Goal: Task Accomplishment & Management: Complete application form

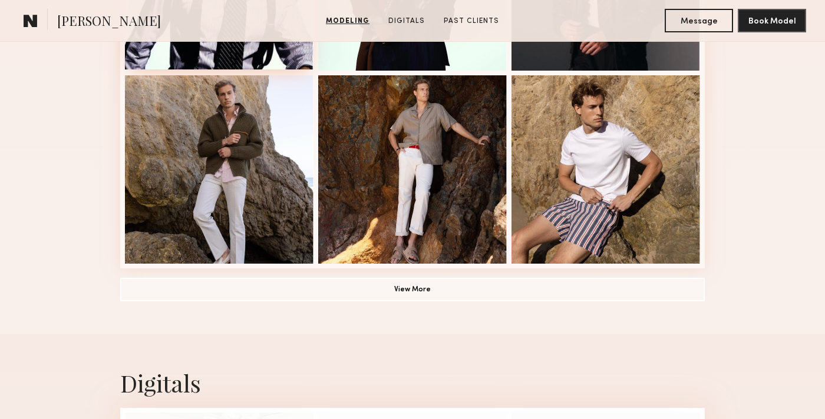
scroll to position [792, 0]
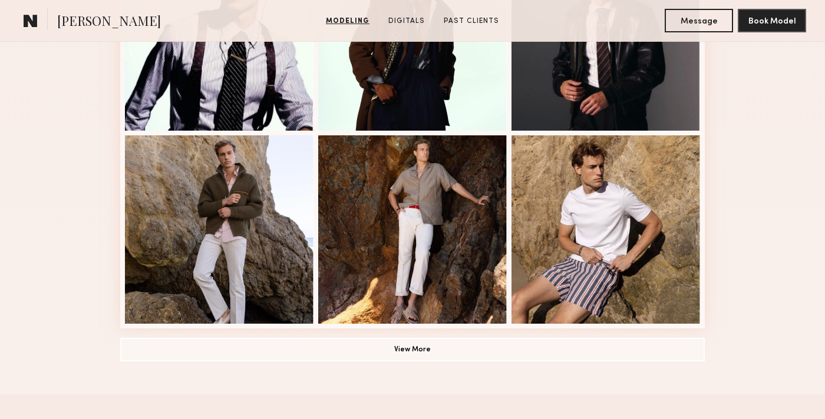
click at [90, 24] on span "[PERSON_NAME]" at bounding box center [109, 22] width 104 height 21
click at [28, 19] on common-icon at bounding box center [31, 20] width 14 height 15
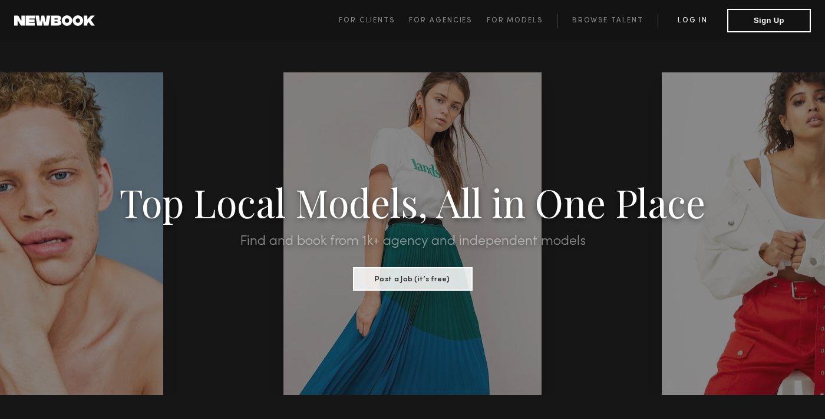
click at [679, 15] on link "Log in" at bounding box center [692, 21] width 70 height 14
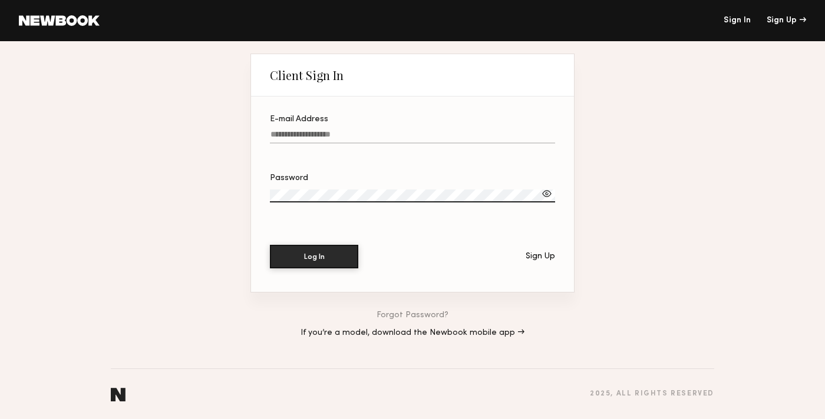
type input "**********"
click at [310, 257] on button "Log In" at bounding box center [314, 256] width 88 height 24
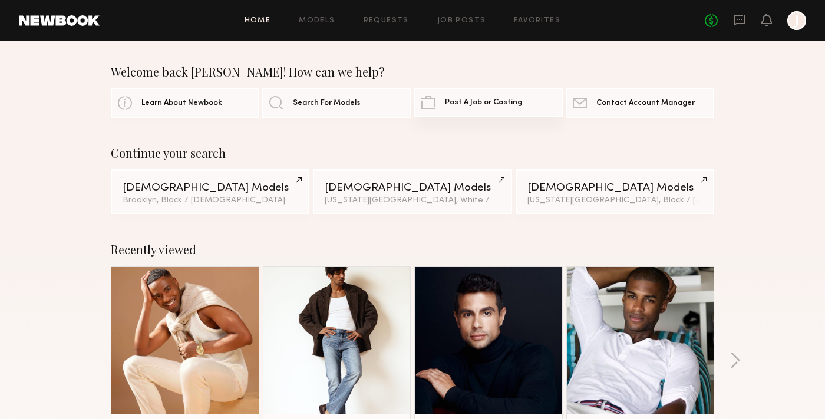
click at [477, 111] on link "Post A Job or Casting" at bounding box center [488, 102] width 148 height 29
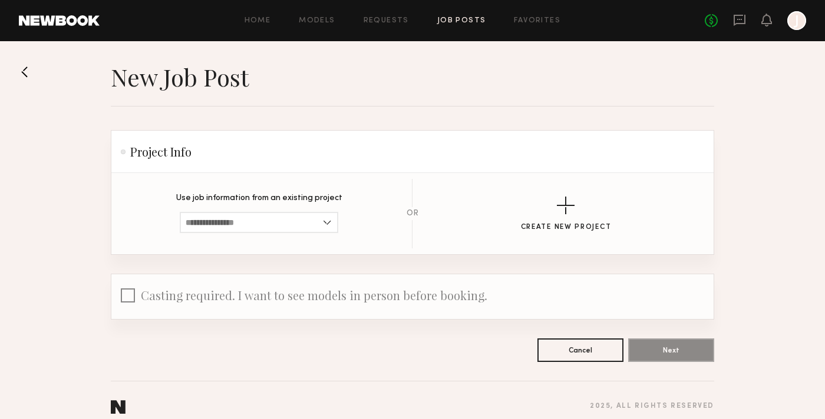
click at [462, 21] on link "Job Posts" at bounding box center [461, 21] width 49 height 8
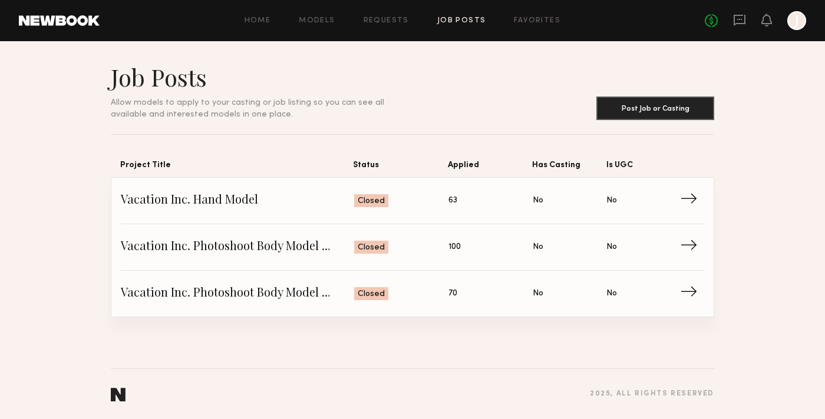
click at [246, 15] on div "Home Models Requests Job Posts Favorites Sign Out No fees up to $5,000 J" at bounding box center [453, 20] width 706 height 19
click at [261, 18] on link "Home" at bounding box center [257, 21] width 27 height 8
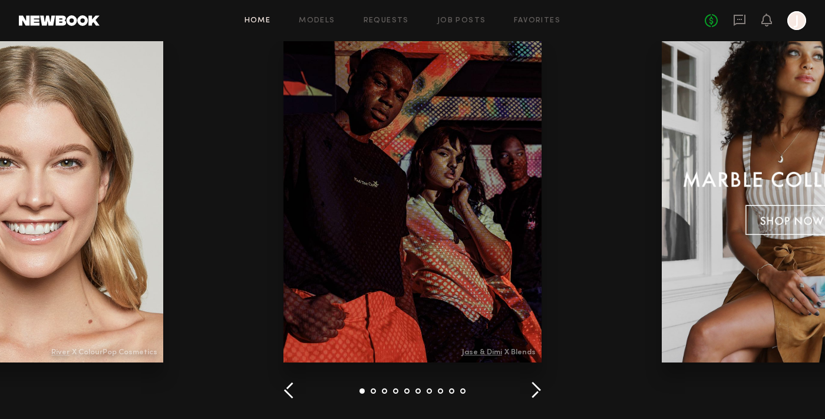
scroll to position [1383, 0]
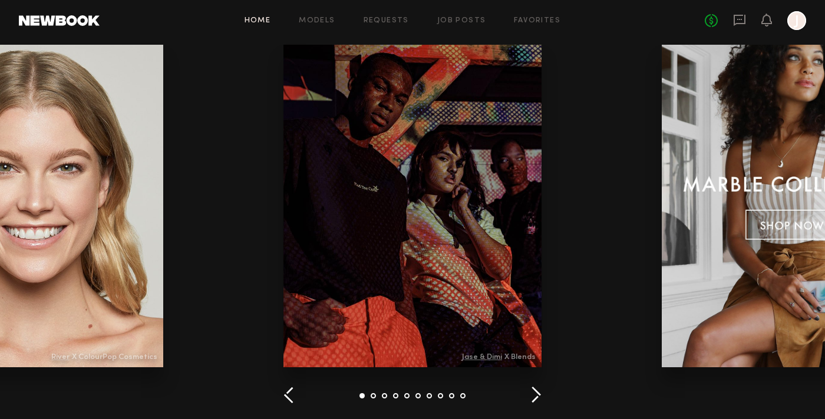
click at [538, 392] on button "button" at bounding box center [535, 395] width 11 height 19
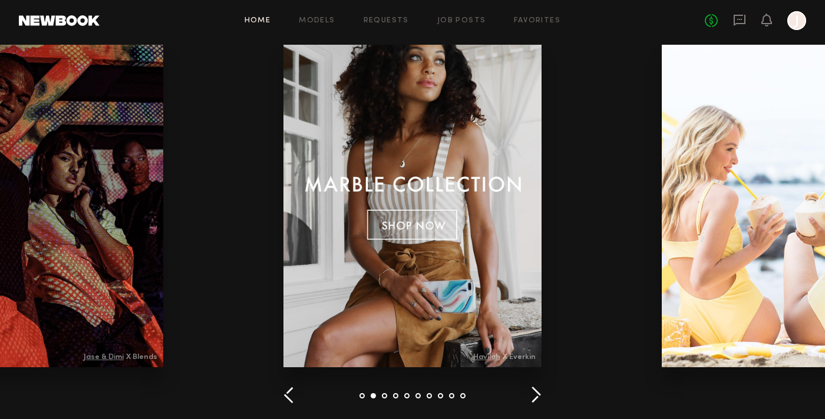
click at [538, 392] on button "button" at bounding box center [535, 395] width 11 height 19
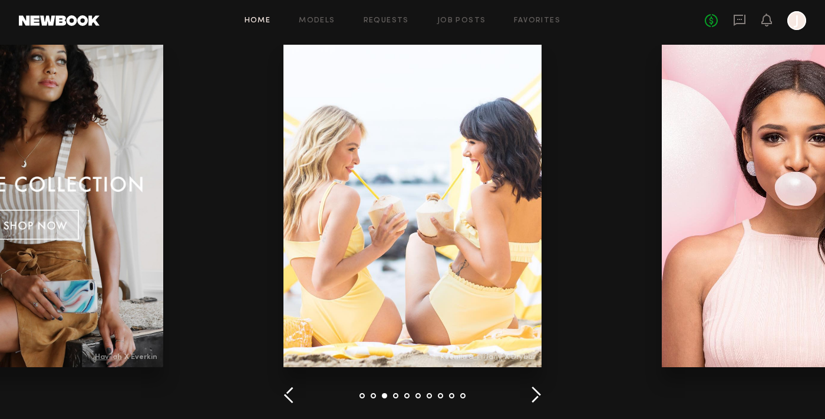
click at [538, 392] on button "button" at bounding box center [535, 395] width 11 height 19
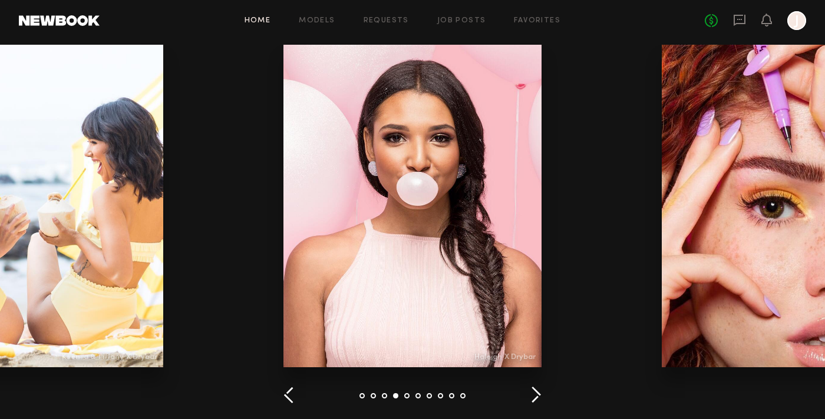
scroll to position [1724, 0]
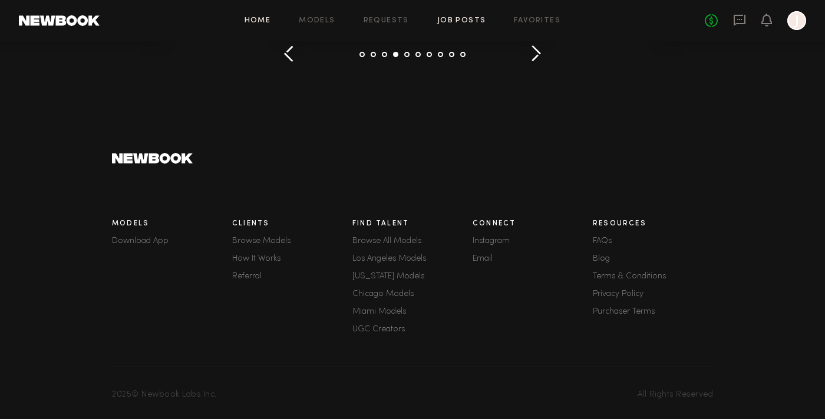
click at [460, 22] on link "Job Posts" at bounding box center [461, 21] width 49 height 8
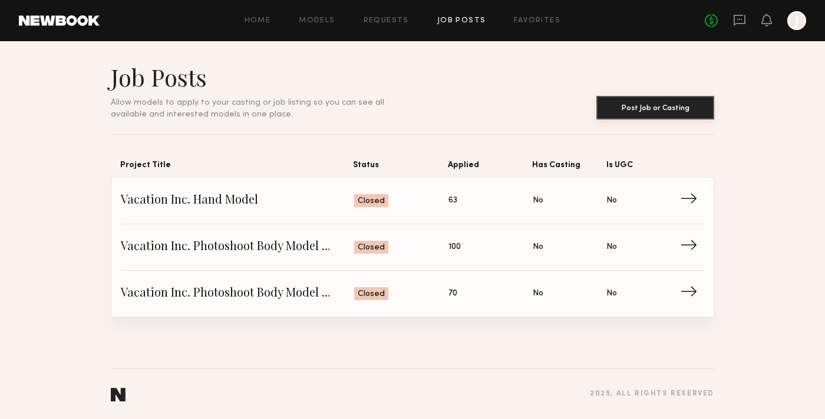
click at [612, 111] on button "Post Job or Casting" at bounding box center [655, 108] width 118 height 24
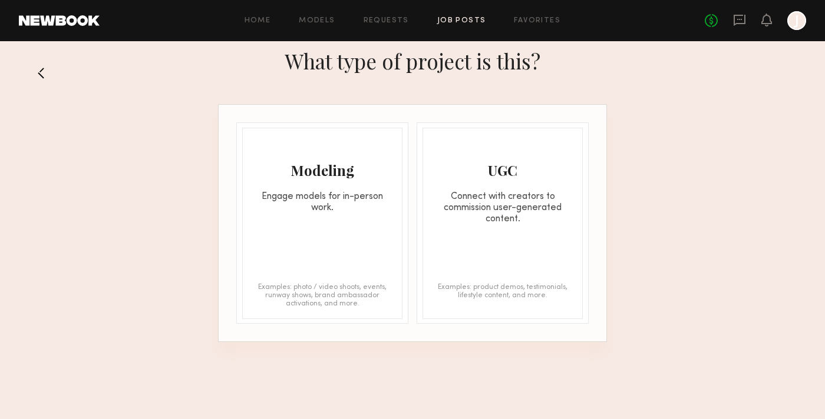
click at [320, 237] on div "Modeling Engage models for in-person work. Examples: photo / video shoots, even…" at bounding box center [322, 223] width 160 height 191
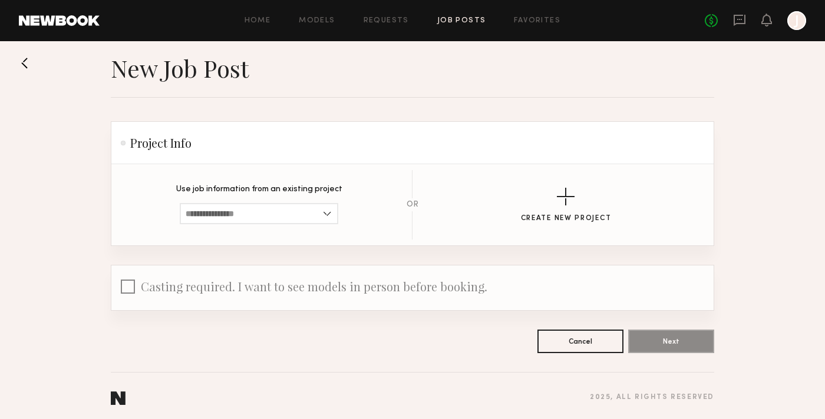
scroll to position [12, 0]
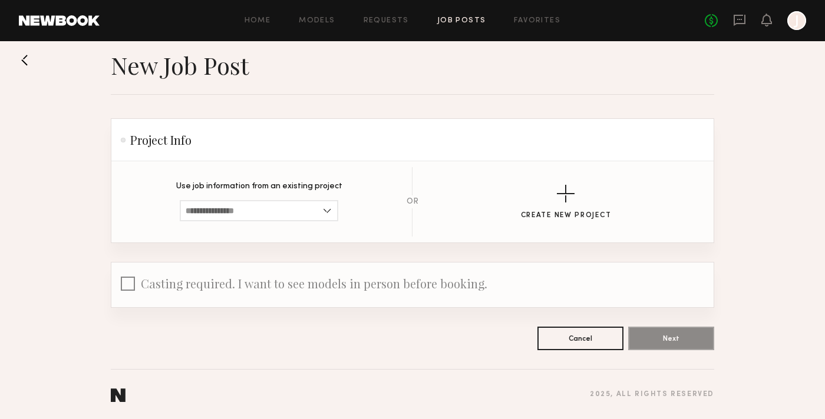
click at [305, 287] on span "Casting required. I want to see models in person before booking." at bounding box center [314, 284] width 346 height 16
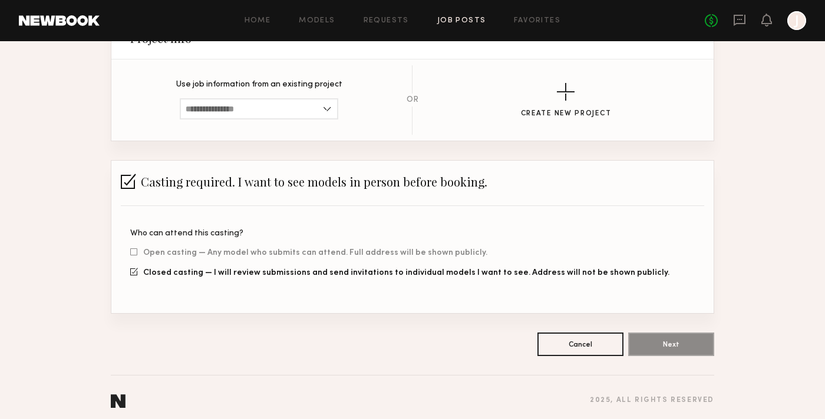
scroll to position [115, 0]
click at [238, 186] on span "Casting required. I want to see models in person before booking." at bounding box center [314, 181] width 346 height 16
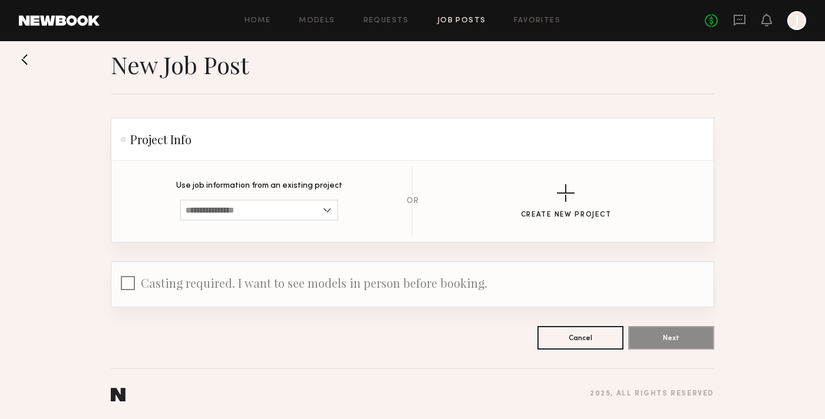
scroll to position [12, 0]
click at [462, 21] on link "Job Posts" at bounding box center [461, 21] width 49 height 8
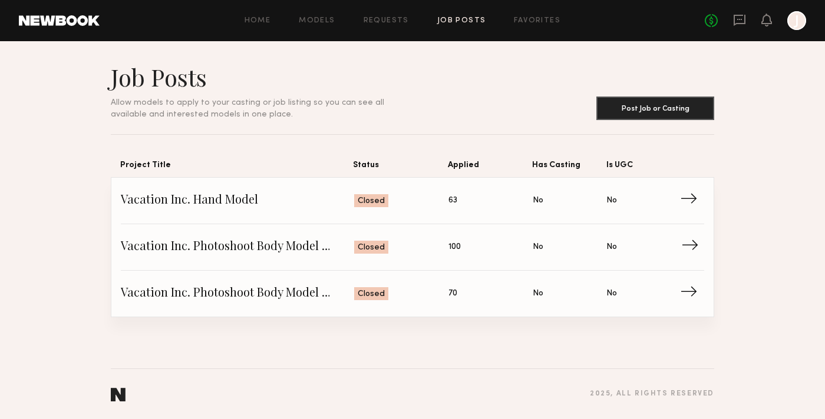
click at [200, 247] on span "Vacation Inc. Photoshoot Body Model Casting" at bounding box center [237, 248] width 233 height 18
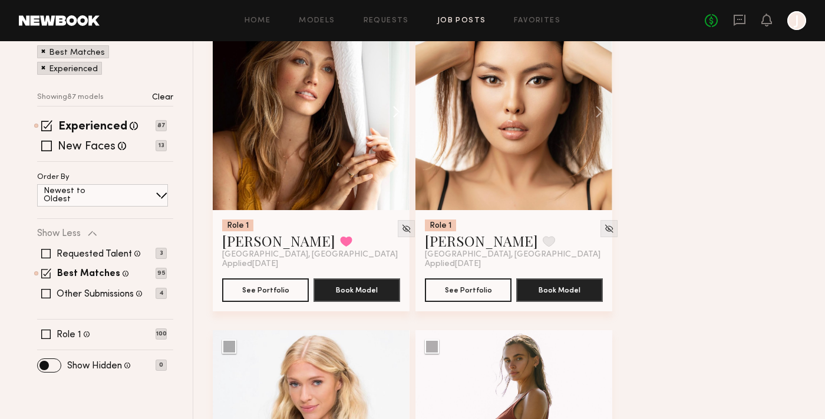
scroll to position [196, 0]
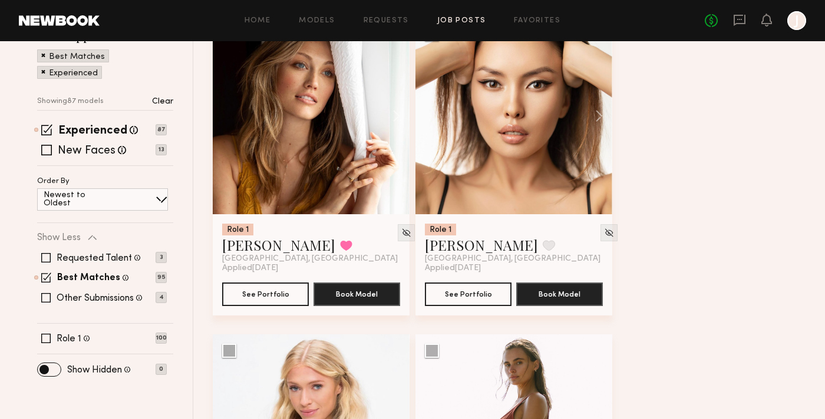
click at [308, 137] on div at bounding box center [311, 116] width 197 height 197
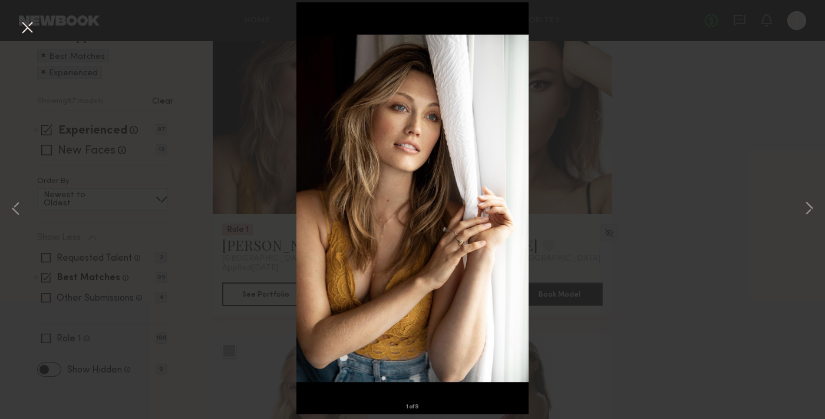
click at [642, 212] on div "1 of 9" at bounding box center [412, 209] width 825 height 419
click at [26, 24] on button at bounding box center [27, 28] width 19 height 21
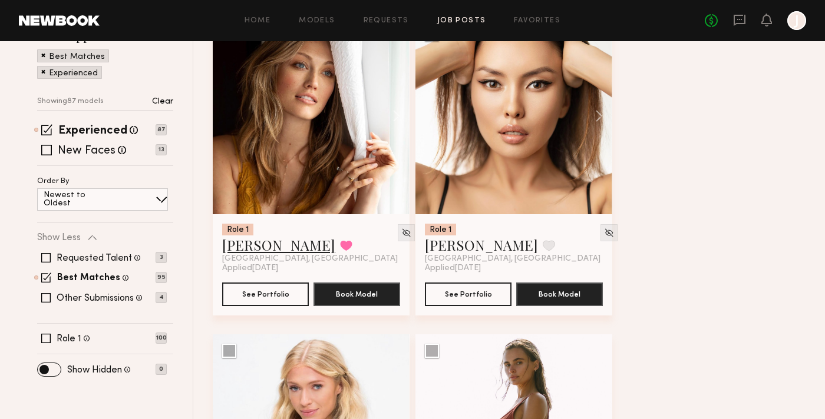
click at [250, 247] on link "Ashley R." at bounding box center [278, 245] width 113 height 19
click at [476, 21] on link "Job Posts" at bounding box center [461, 21] width 49 height 8
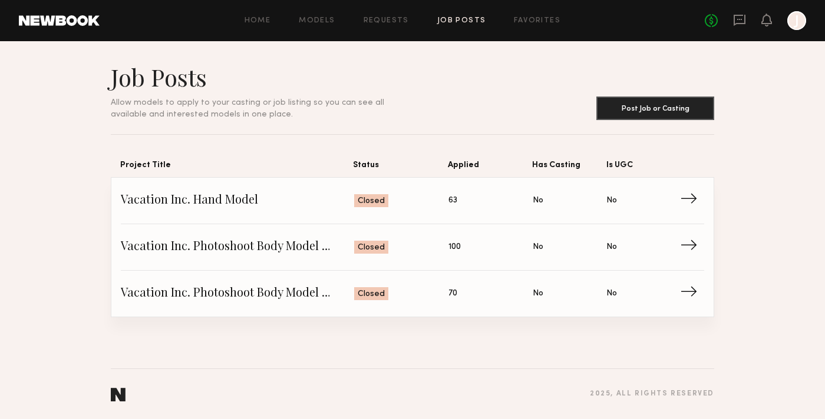
click at [624, 125] on section "Job Posts Allow models to apply to your casting or job listing so you can see a…" at bounding box center [412, 189] width 603 height 255
click at [624, 117] on button "Post Job or Casting" at bounding box center [655, 108] width 118 height 24
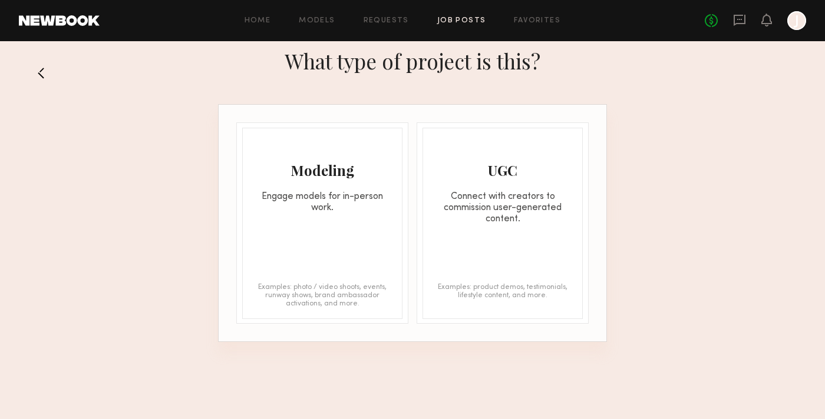
click at [310, 239] on div "Modeling Engage models for in-person work. Examples: photo / video shoots, even…" at bounding box center [322, 223] width 160 height 191
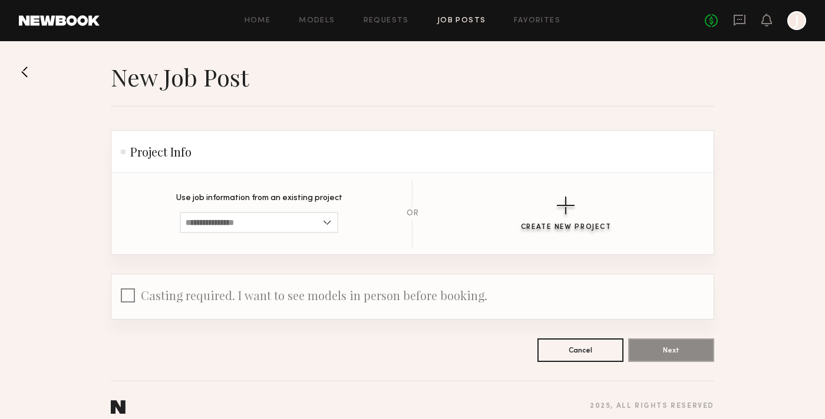
click at [584, 213] on button "Create New Project" at bounding box center [566, 214] width 91 height 35
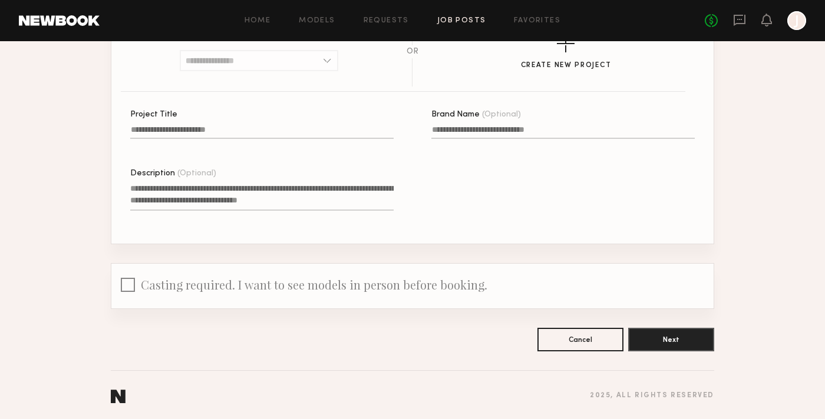
scroll to position [163, 0]
click at [653, 346] on button "Next" at bounding box center [671, 339] width 86 height 24
click at [229, 134] on input "Project Title A project title is required" at bounding box center [261, 132] width 263 height 14
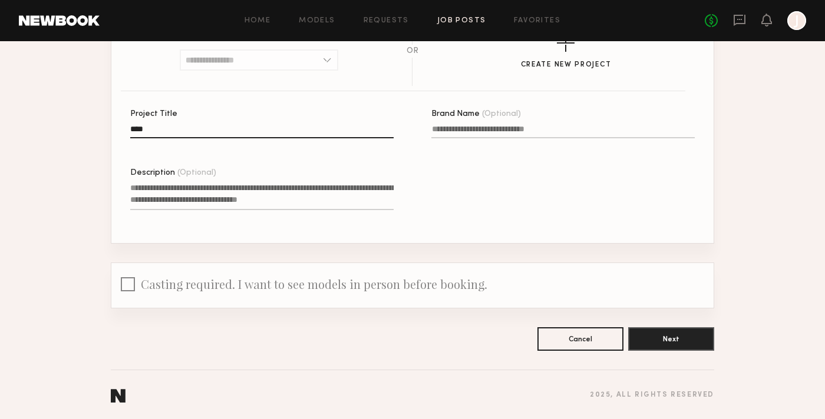
type input "****"
click at [373, 281] on span "Casting required. I want to see models in person before booking." at bounding box center [314, 284] width 346 height 16
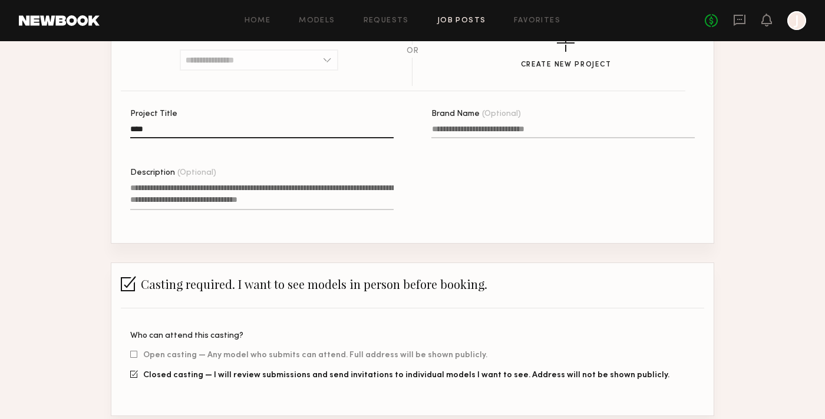
scroll to position [272, 0]
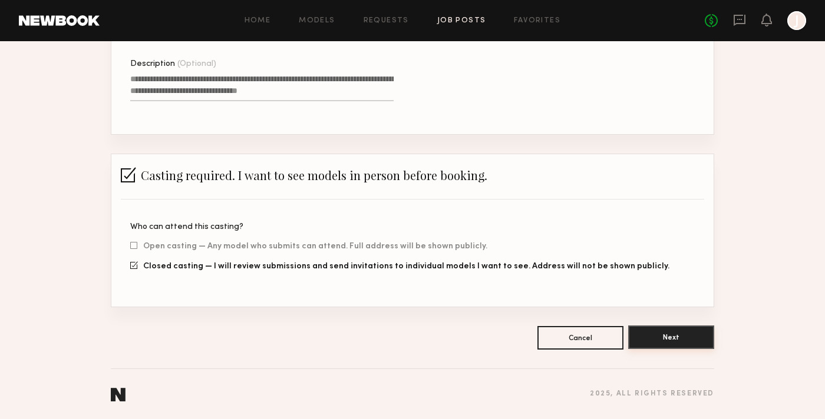
click at [680, 340] on button "Next" at bounding box center [671, 338] width 86 height 24
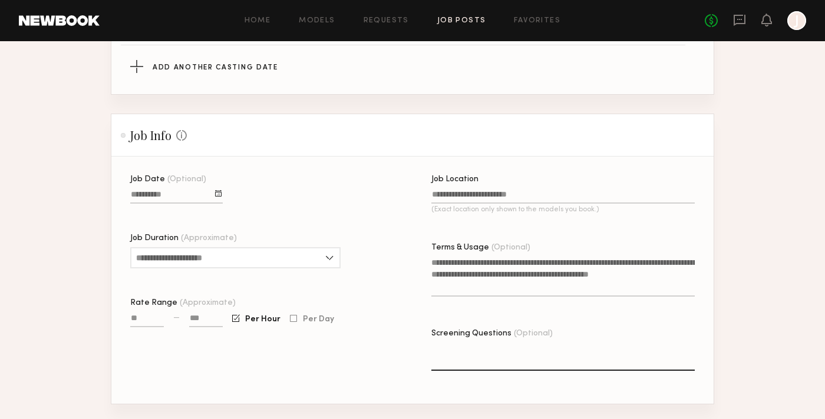
scroll to position [717, 0]
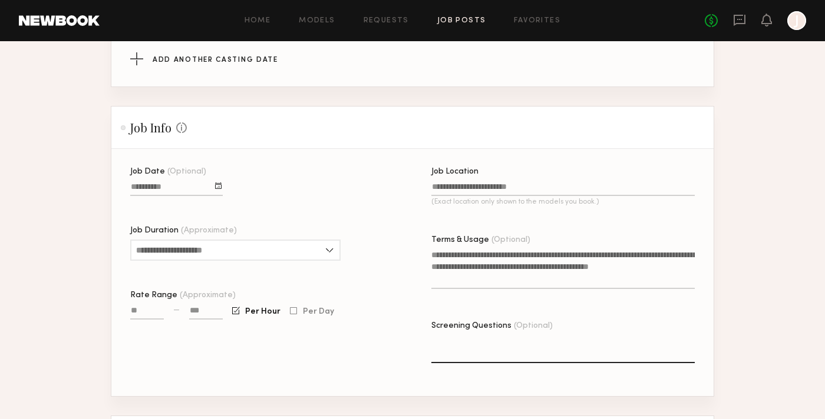
click at [214, 313] on input at bounding box center [206, 313] width 34 height 14
click at [294, 312] on div at bounding box center [293, 312] width 7 height 8
click at [246, 312] on span "Per Hour" at bounding box center [262, 312] width 35 height 7
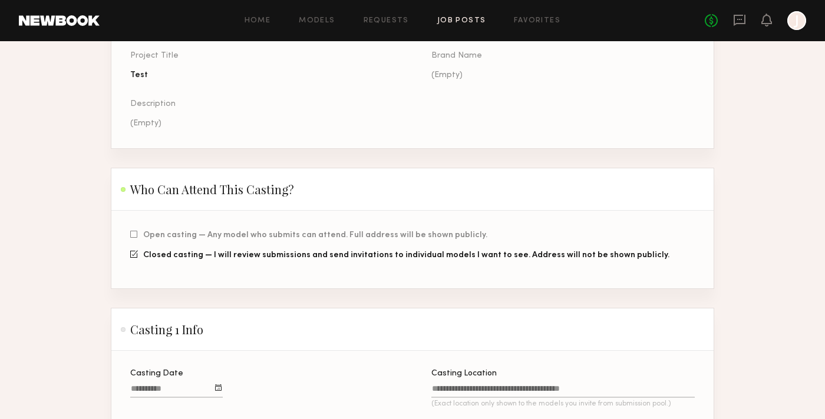
scroll to position [48, 0]
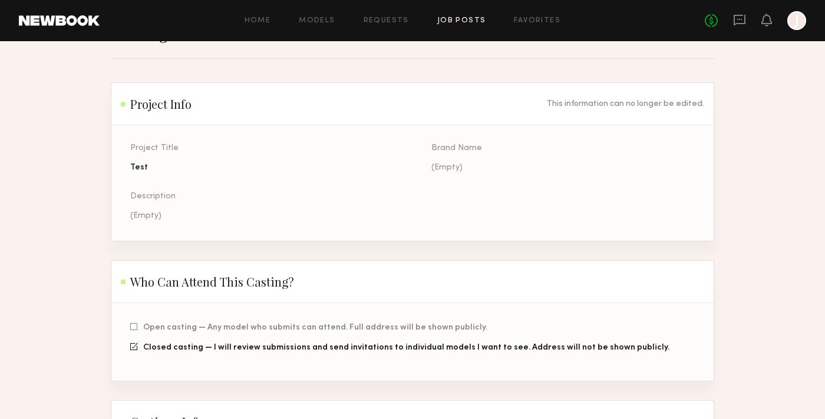
click at [67, 14] on header "Home Models Requests Job Posts Favorites Sign Out No fees up to $5,000 J" at bounding box center [412, 20] width 825 height 41
click at [69, 20] on link at bounding box center [59, 20] width 81 height 11
